Goal: Task Accomplishment & Management: Manage account settings

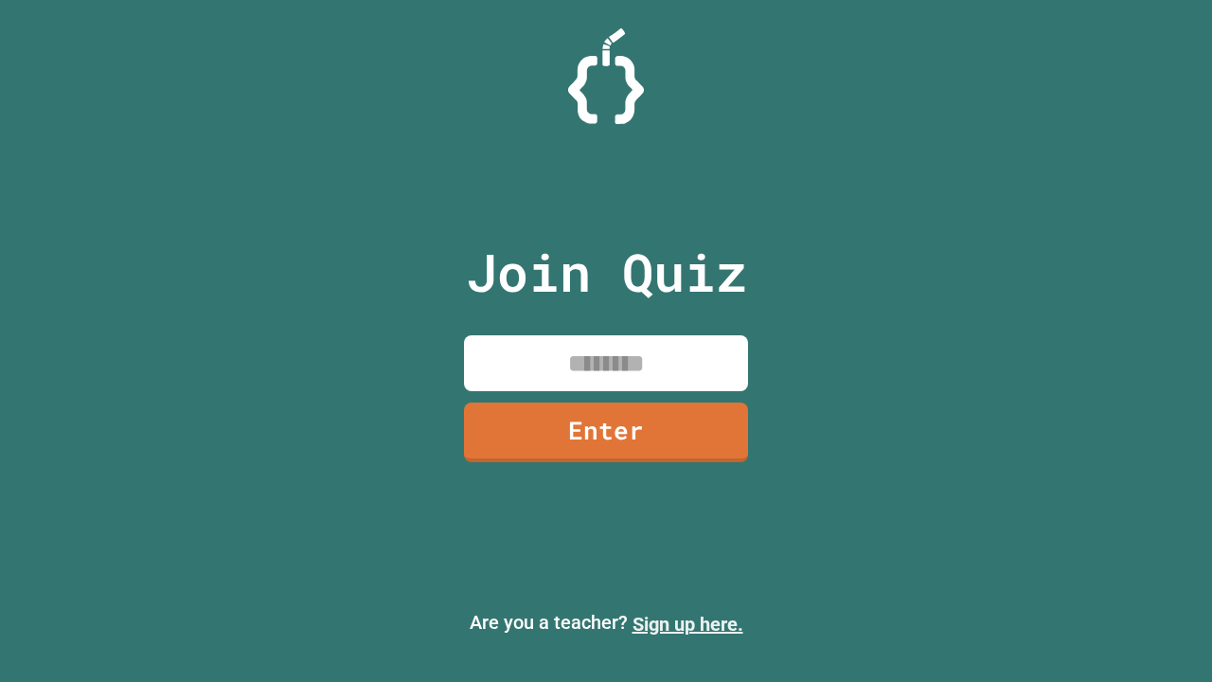
click at [687, 624] on link "Sign up here." at bounding box center [688, 624] width 111 height 23
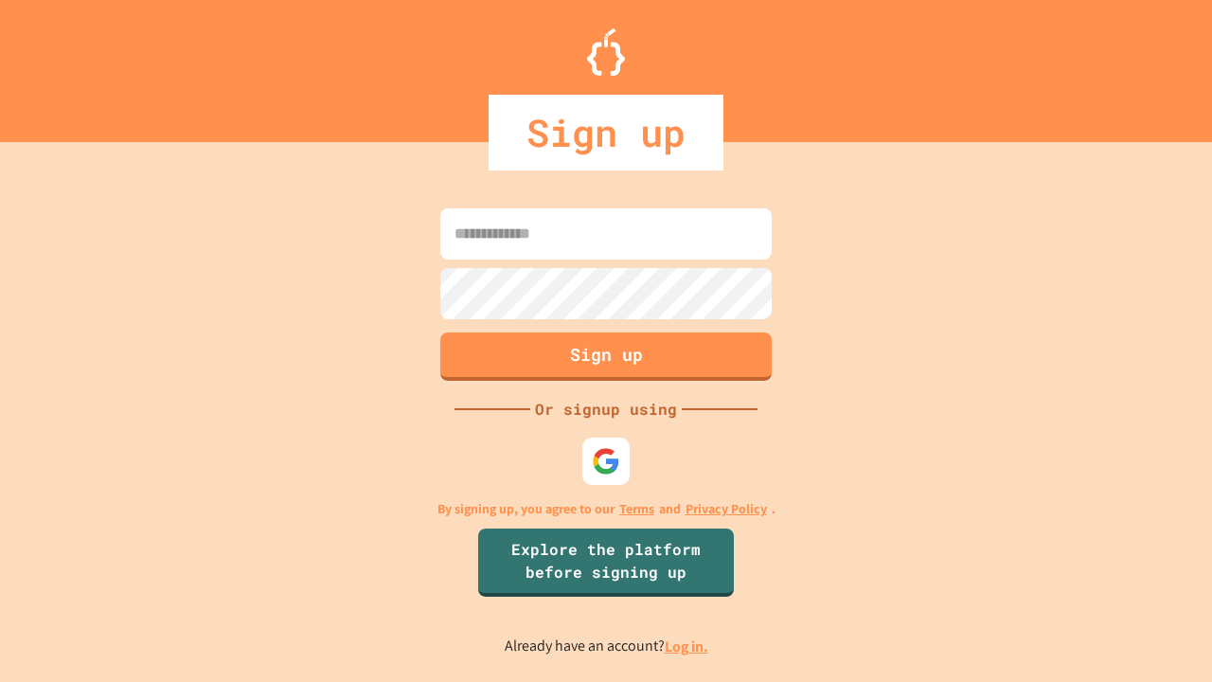
click at [687, 646] on link "Log in." at bounding box center [687, 646] width 44 height 20
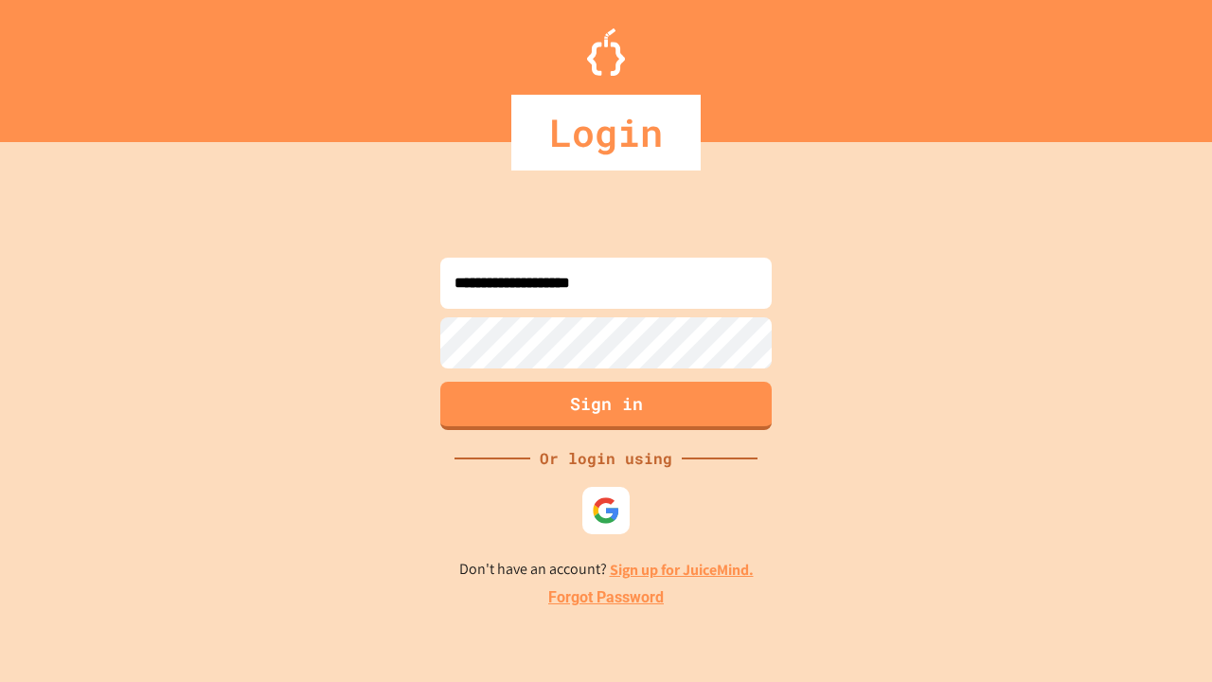
type input "**********"
